Goal: Information Seeking & Learning: Learn about a topic

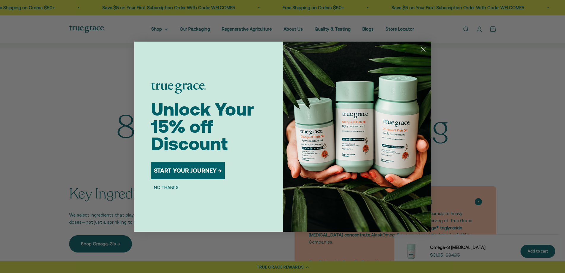
scroll to position [456, 0]
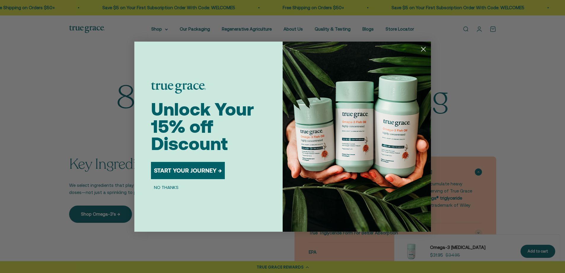
click at [424, 48] on icon "Close dialog" at bounding box center [423, 49] width 4 height 4
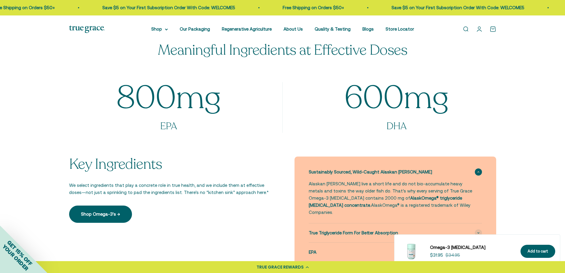
drag, startPoint x: 417, startPoint y: 173, endPoint x: 307, endPoint y: 173, distance: 110.1
click at [323, 177] on div "Sustainably Sourced, Wild-Caught Alaskan [PERSON_NAME]" at bounding box center [395, 171] width 173 height 19
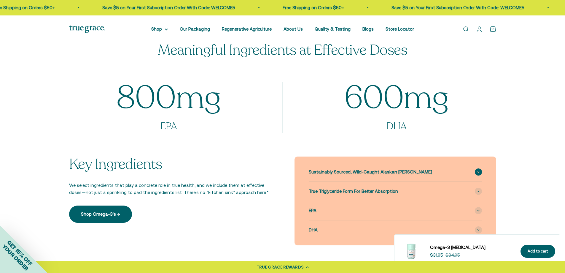
drag, startPoint x: 305, startPoint y: 171, endPoint x: 392, endPoint y: 171, distance: 86.6
click at [392, 171] on div "Sustainably Sourced, Wild-Caught Alaskan [PERSON_NAME] Alaskan [PERSON_NAME] li…" at bounding box center [396, 200] width 202 height 89
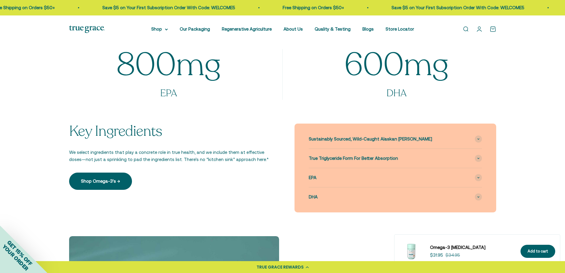
scroll to position [516, 0]
